Goal: Contribute content: Contribute content

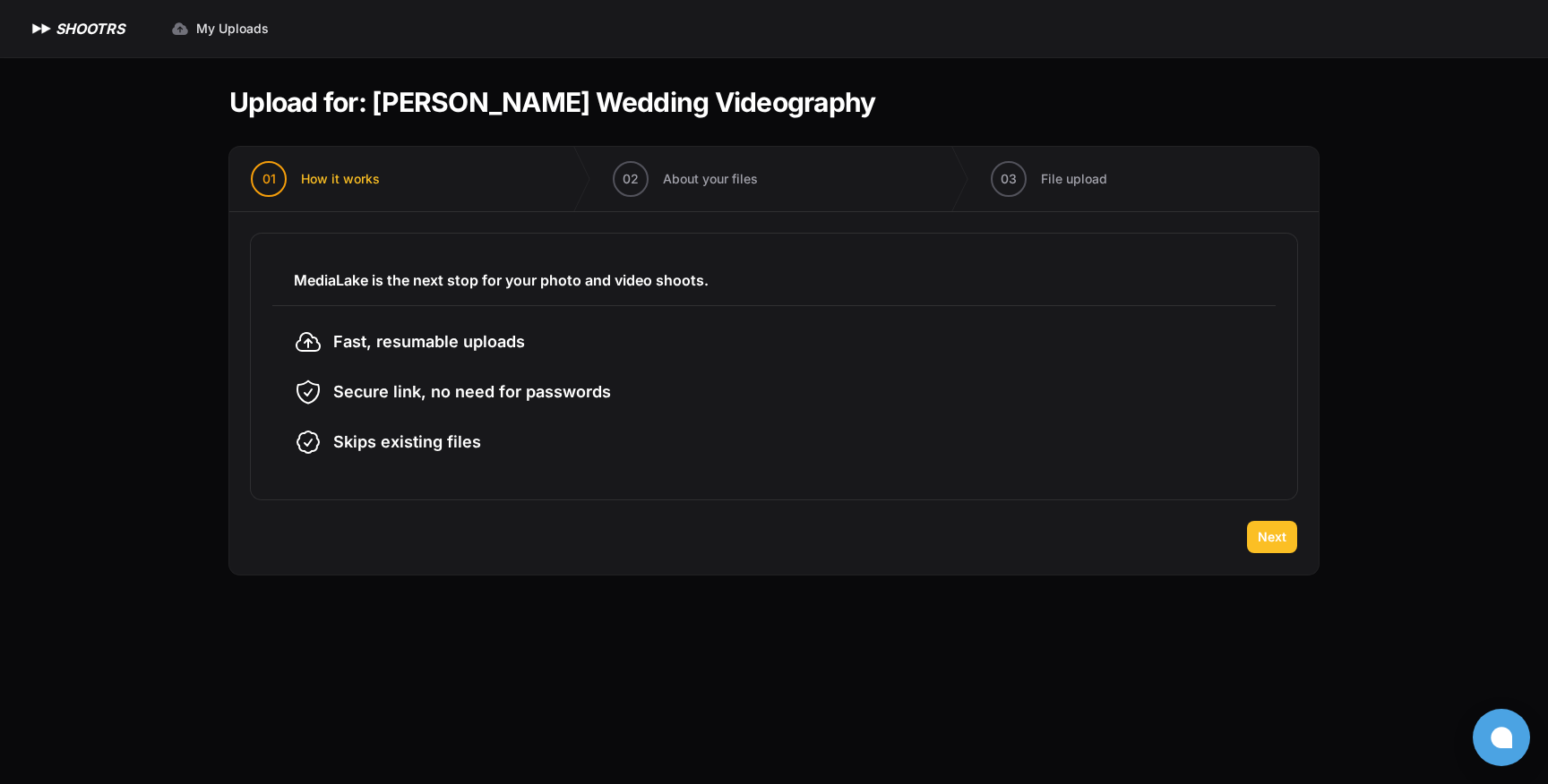
click at [1292, 544] on button "Next" at bounding box center [1271, 537] width 50 height 33
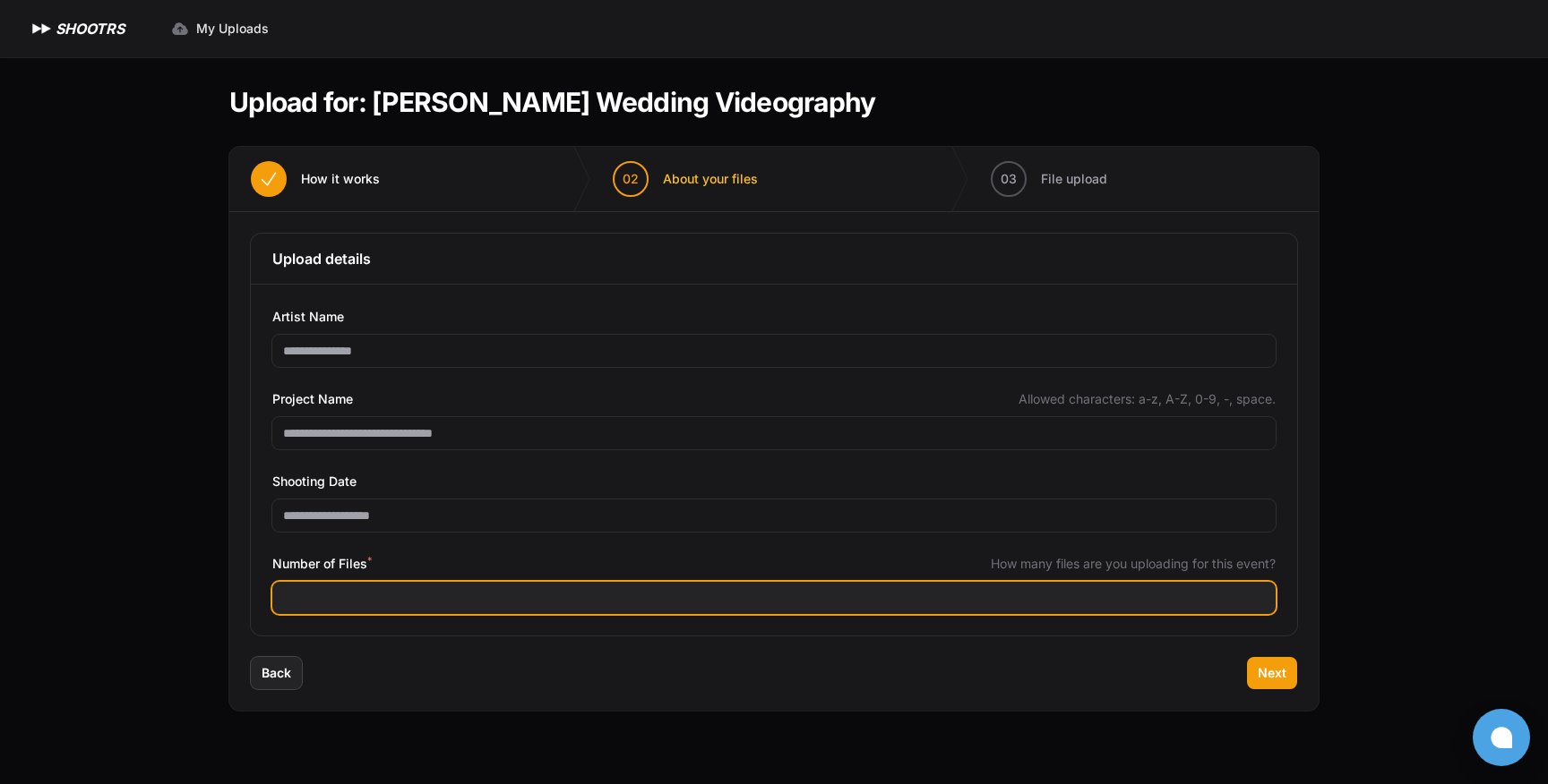
click at [598, 600] on input "Number of Files *" at bounding box center [774, 598] width 1003 height 33
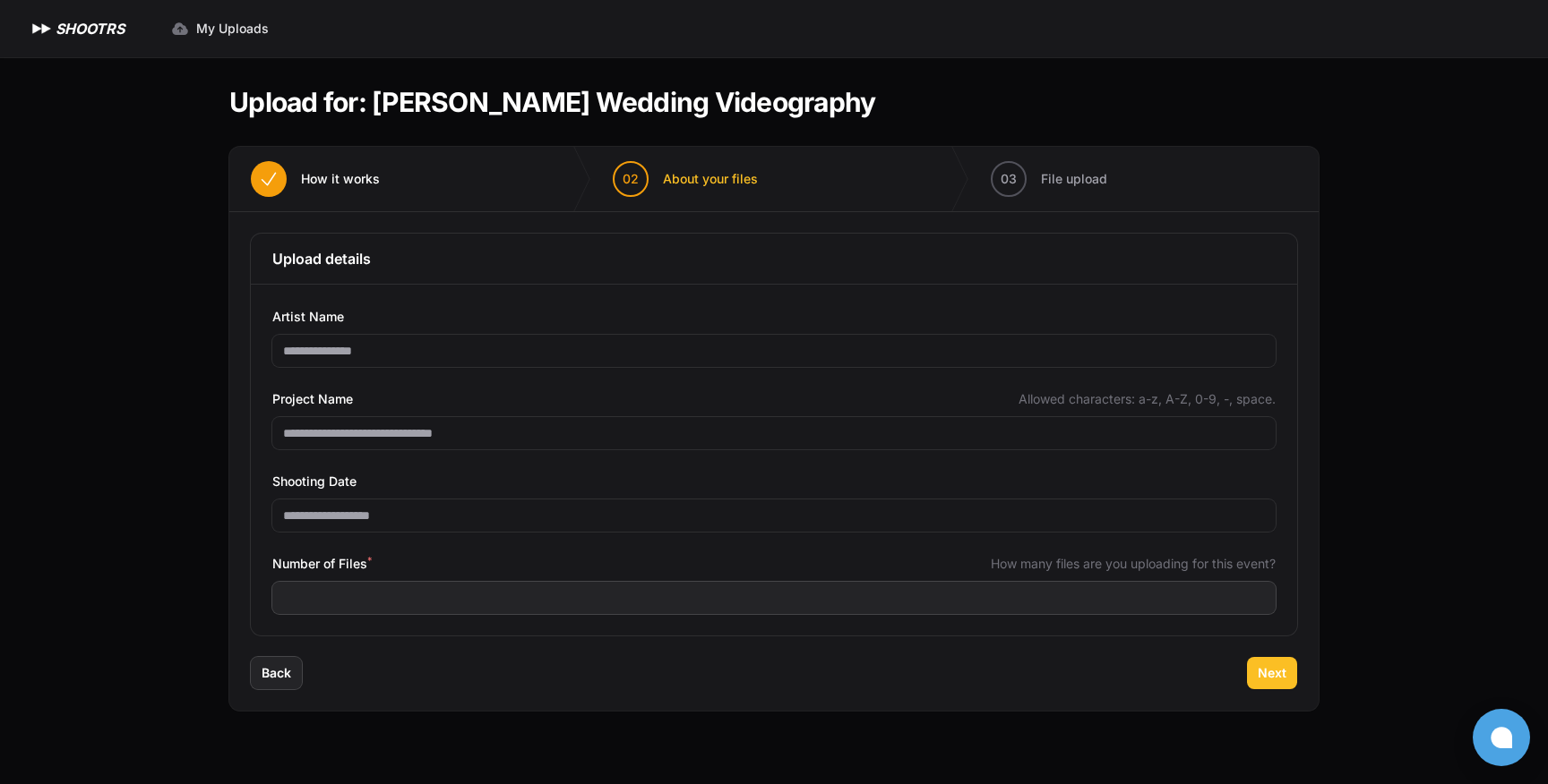
click at [1267, 683] on button "Next" at bounding box center [1271, 673] width 50 height 33
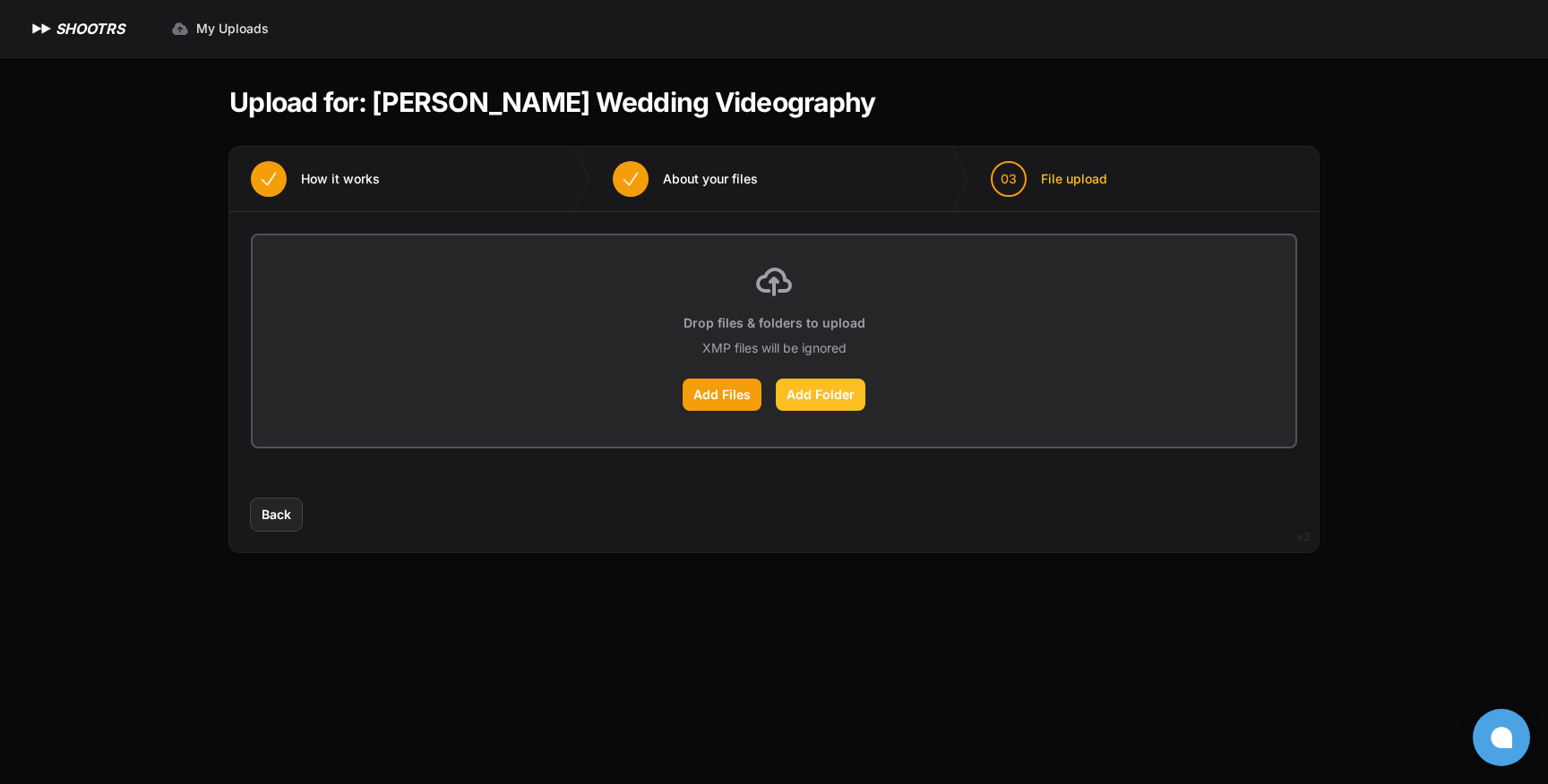
click at [820, 400] on label "Add Folder" at bounding box center [820, 395] width 90 height 33
click at [0, 0] on input "Add Folder" at bounding box center [0, 0] width 0 height 0
click at [291, 524] on button "Back" at bounding box center [276, 514] width 51 height 33
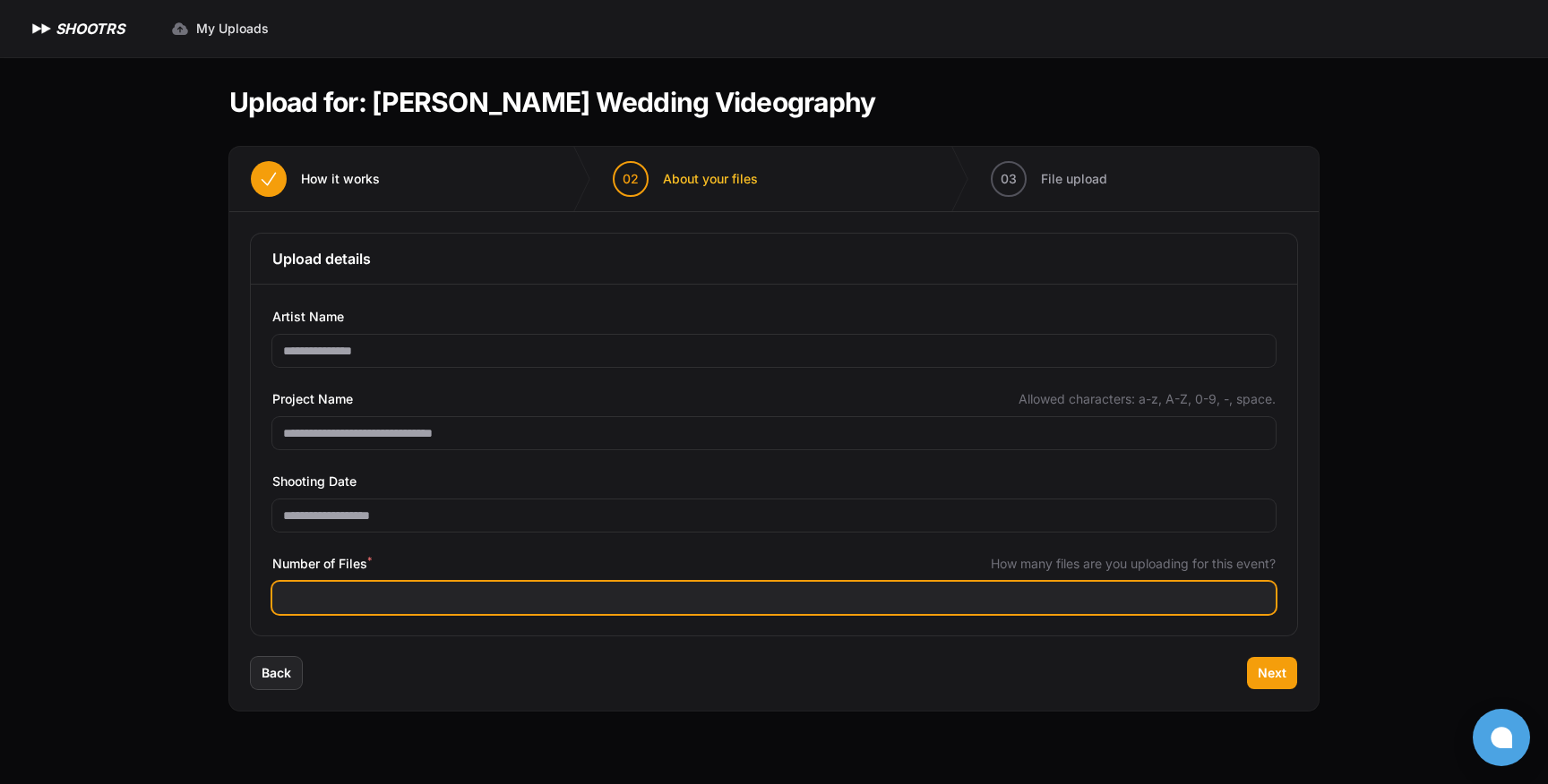
click at [567, 602] on input "***" at bounding box center [774, 598] width 1003 height 33
type input "***"
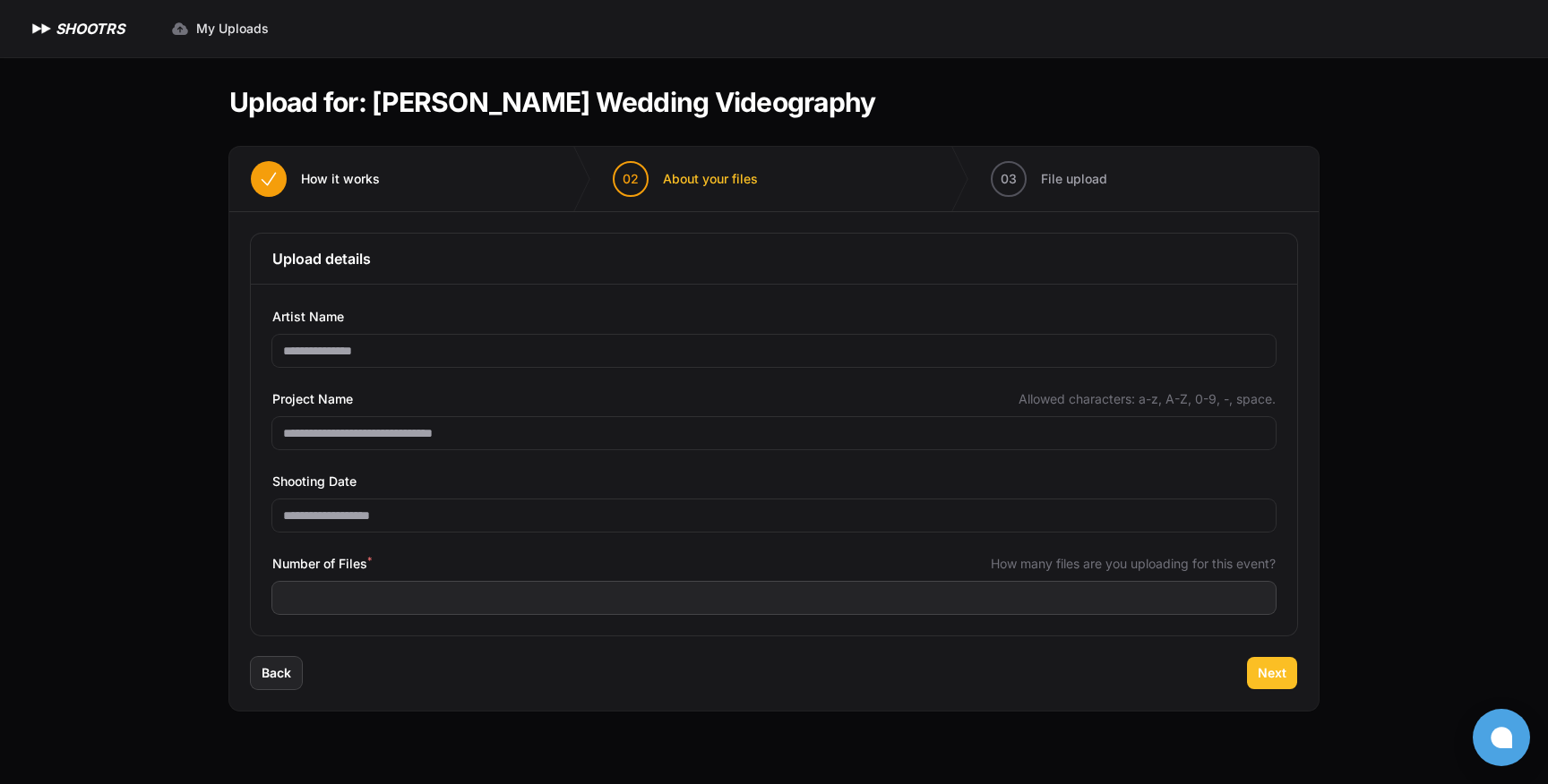
click at [1268, 681] on span "Next" at bounding box center [1272, 673] width 29 height 18
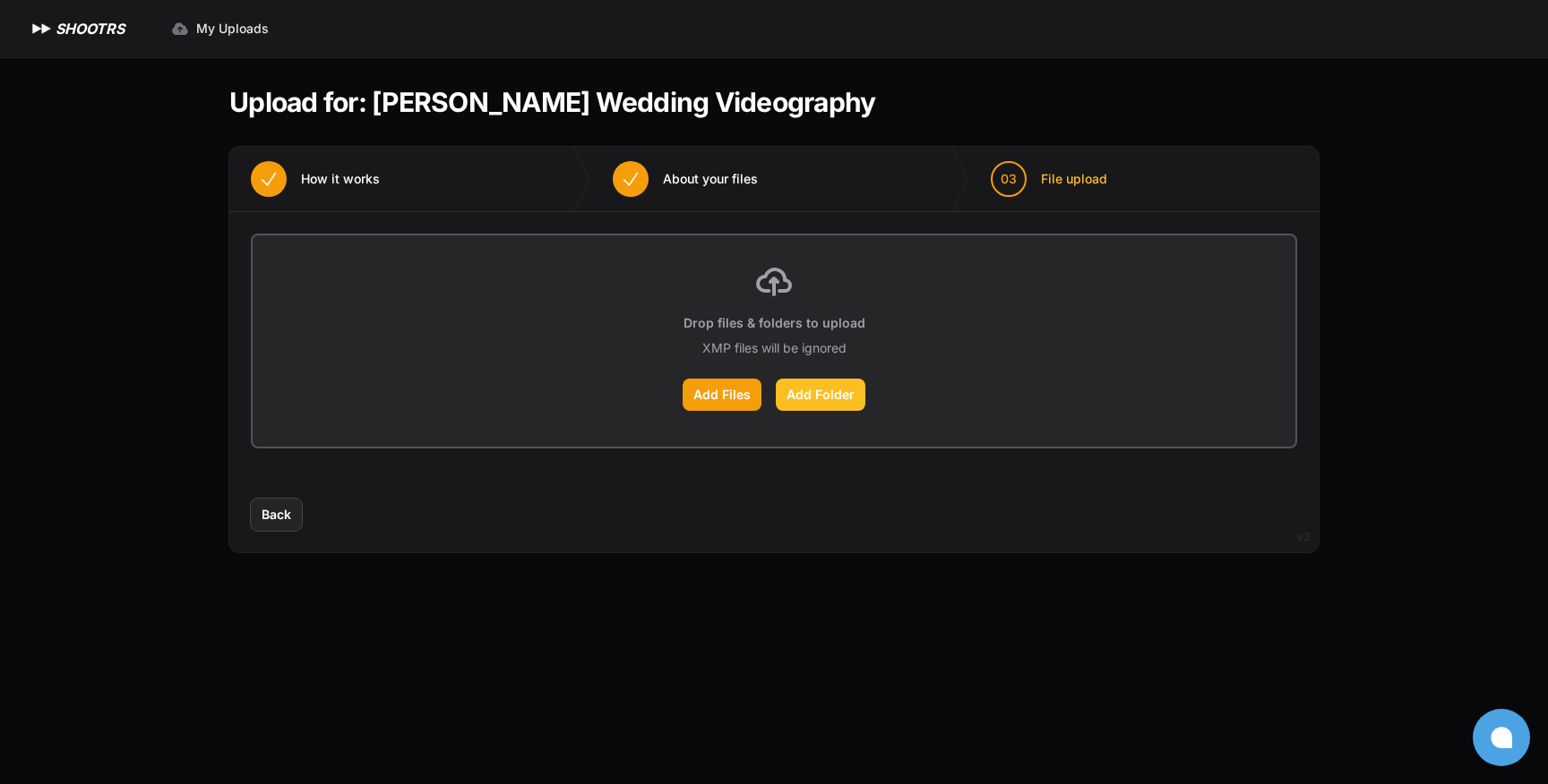
click at [836, 396] on label "Add Folder" at bounding box center [820, 395] width 90 height 33
click at [0, 0] on input "Add Folder" at bounding box center [0, 0] width 0 height 0
